Goal: Connect with others: Connect with others

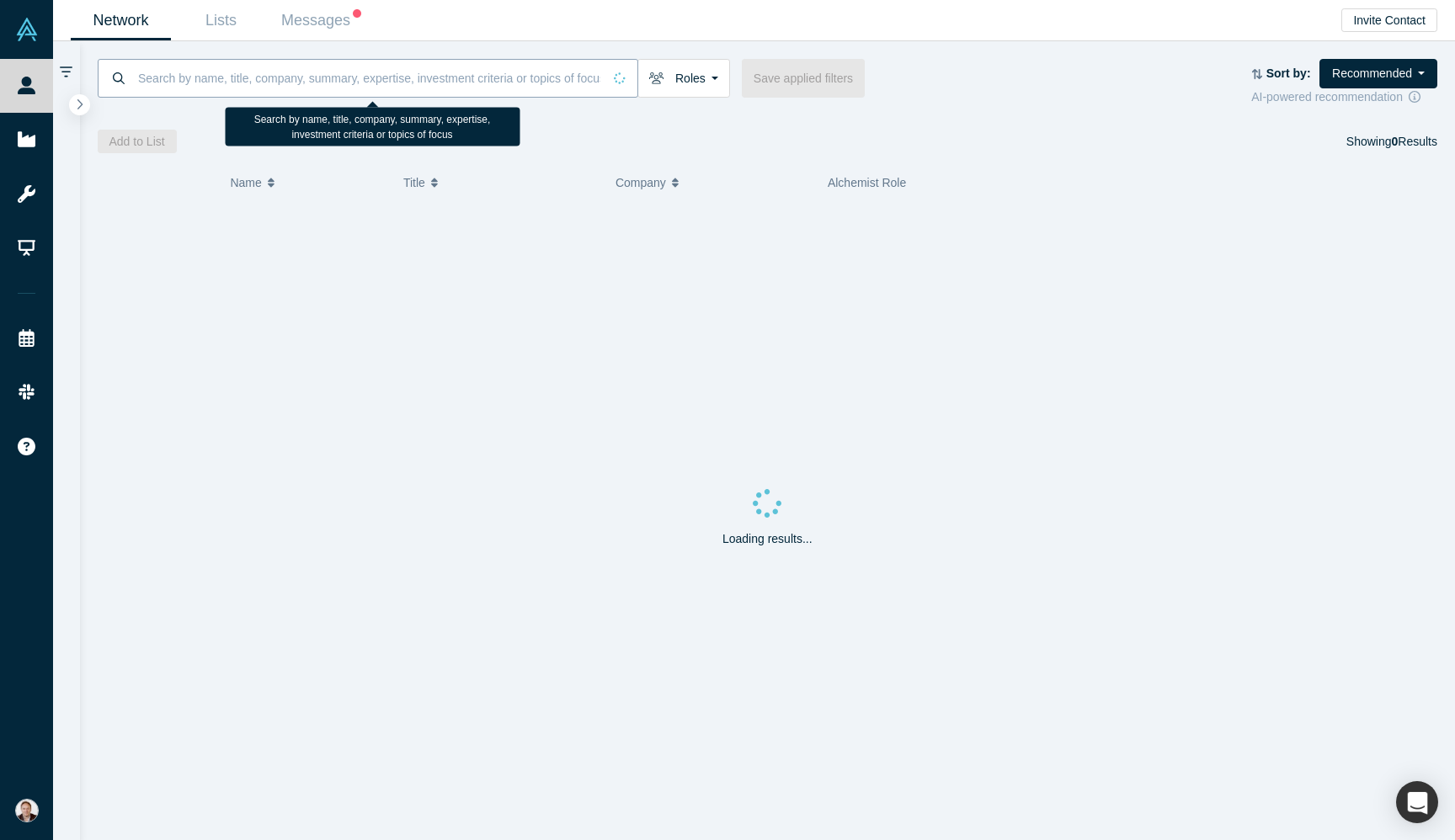
click at [179, 73] on input at bounding box center [369, 77] width 466 height 40
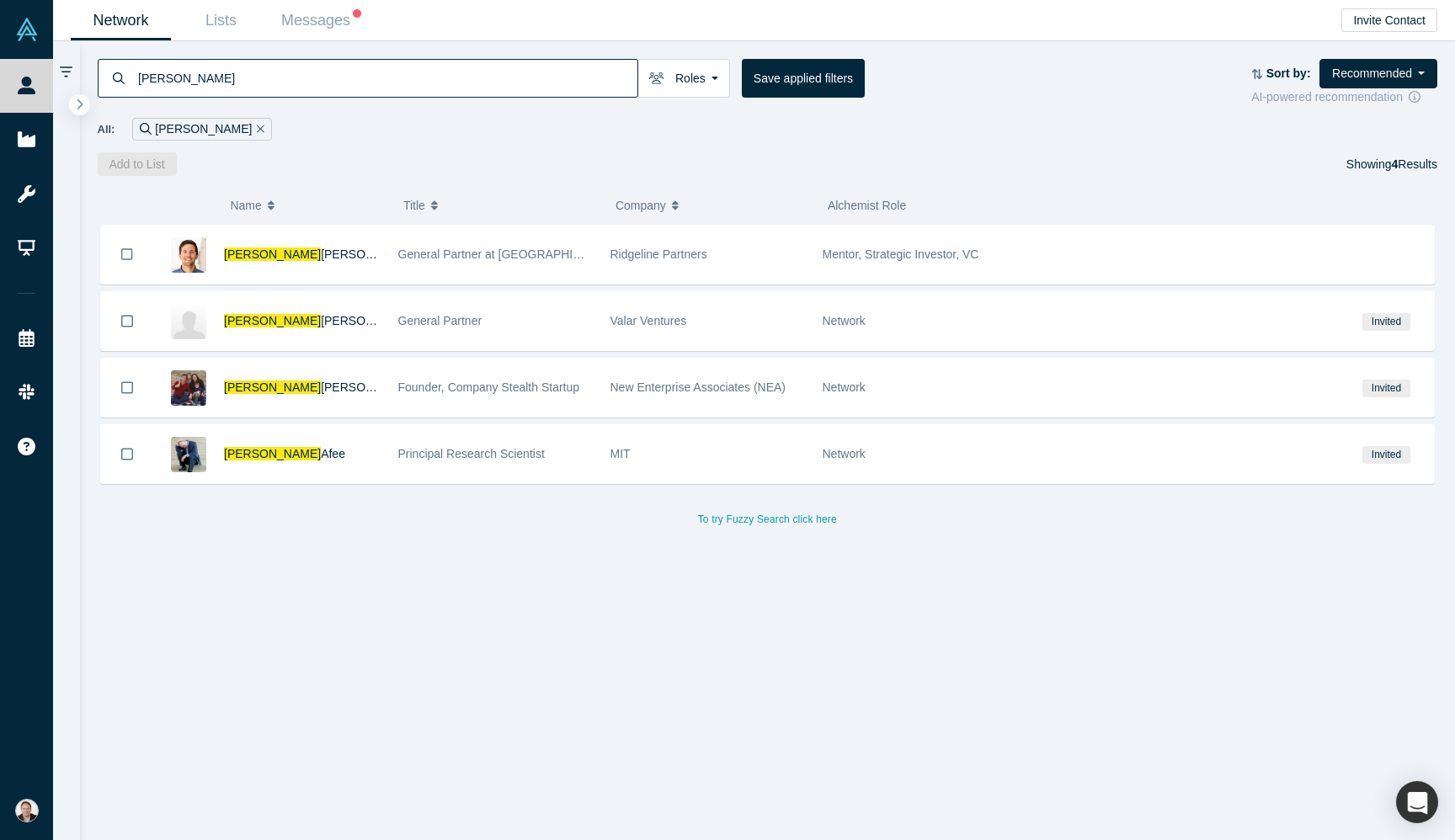
type input "andrew mc"
click at [264, 258] on span "Andrew Mc" at bounding box center [272, 254] width 97 height 14
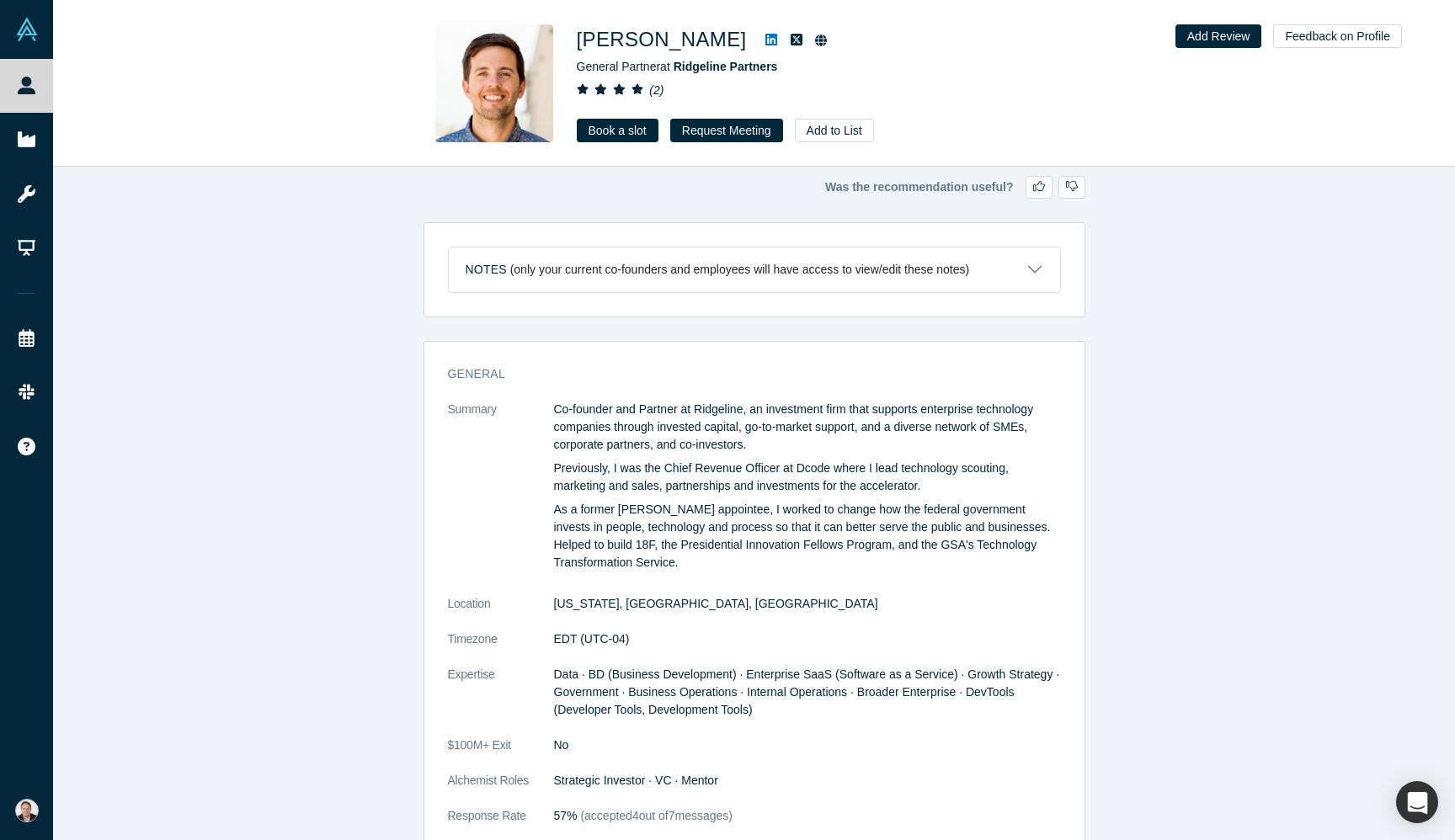
click at [600, 125] on link "Book a slot" at bounding box center [617, 131] width 82 height 24
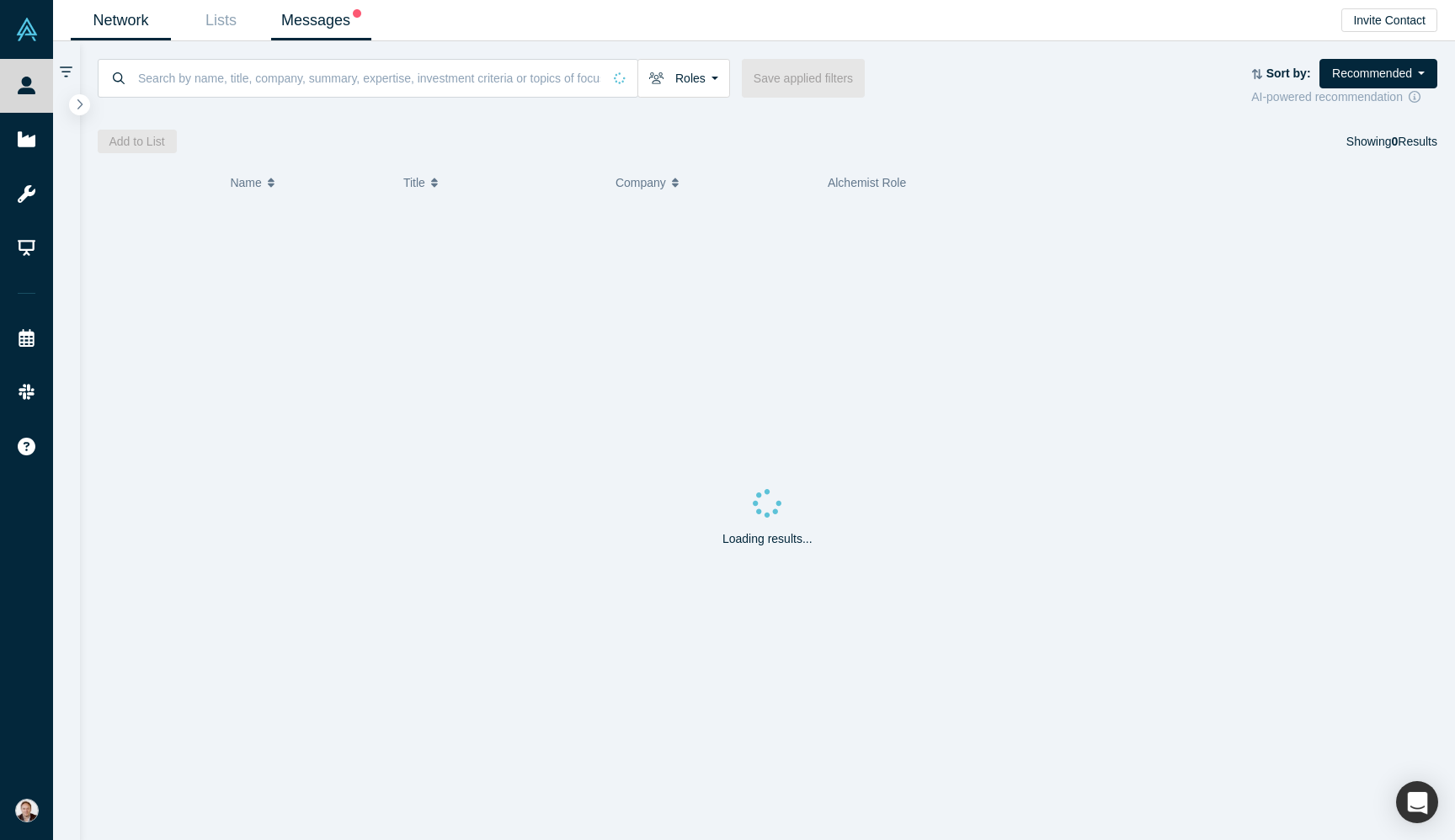
click at [327, 15] on link "Messages" at bounding box center [321, 20] width 100 height 40
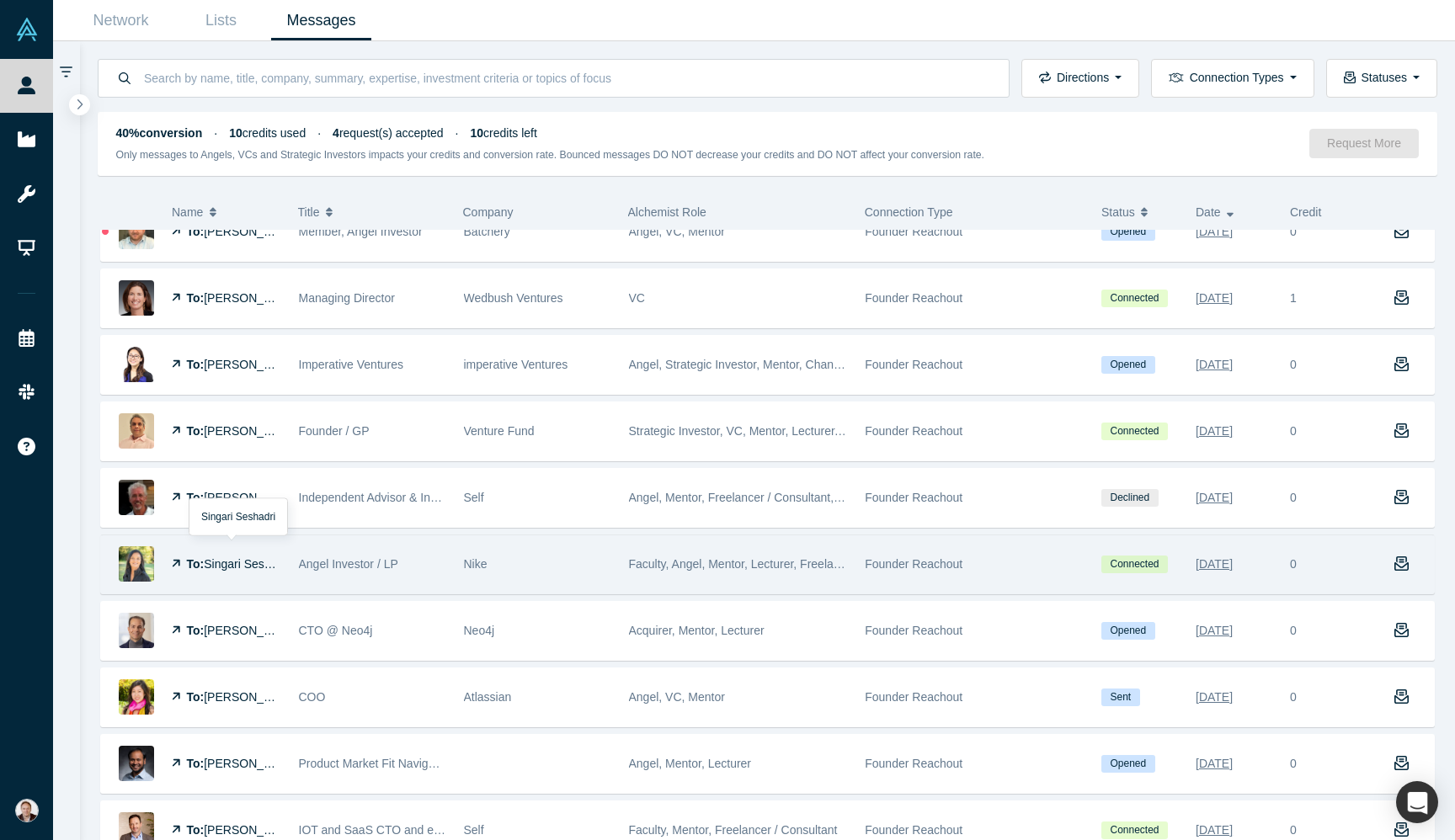
scroll to position [162, 0]
